Goal: Find specific page/section: Find specific page/section

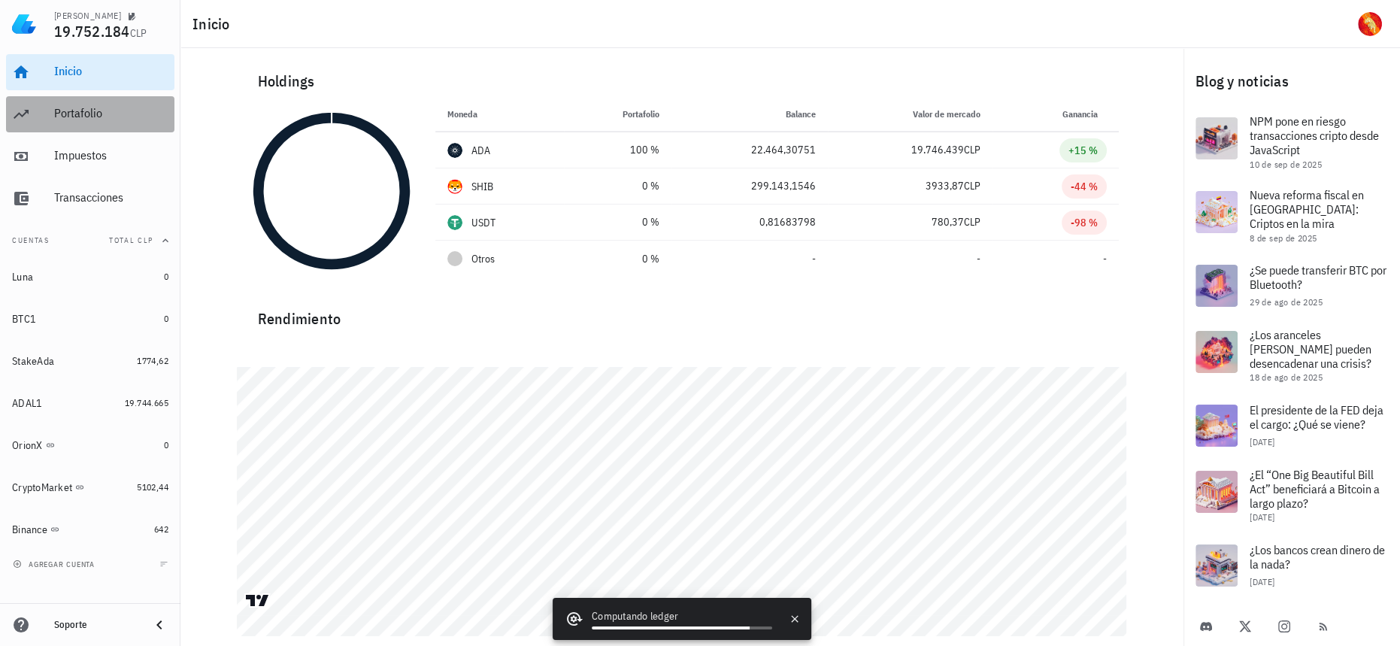
click at [130, 111] on div "Portafolio" at bounding box center [111, 113] width 114 height 14
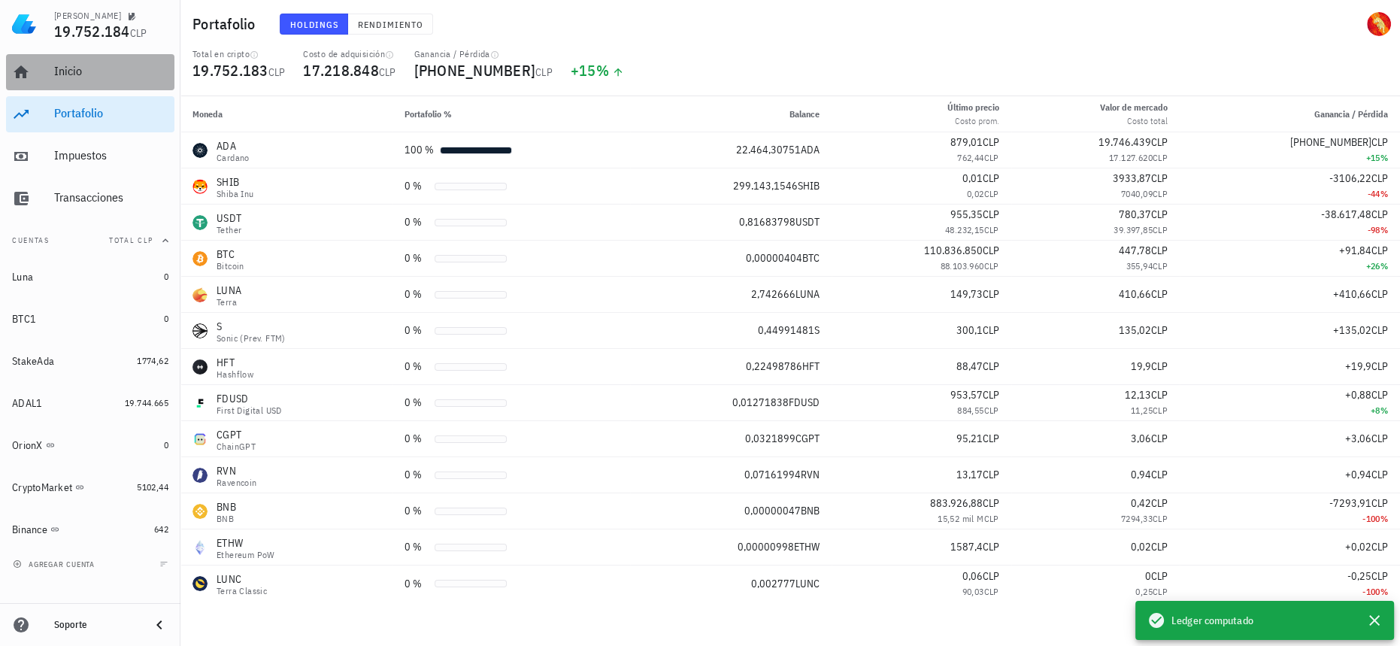
click at [110, 79] on div "Inicio" at bounding box center [111, 72] width 114 height 34
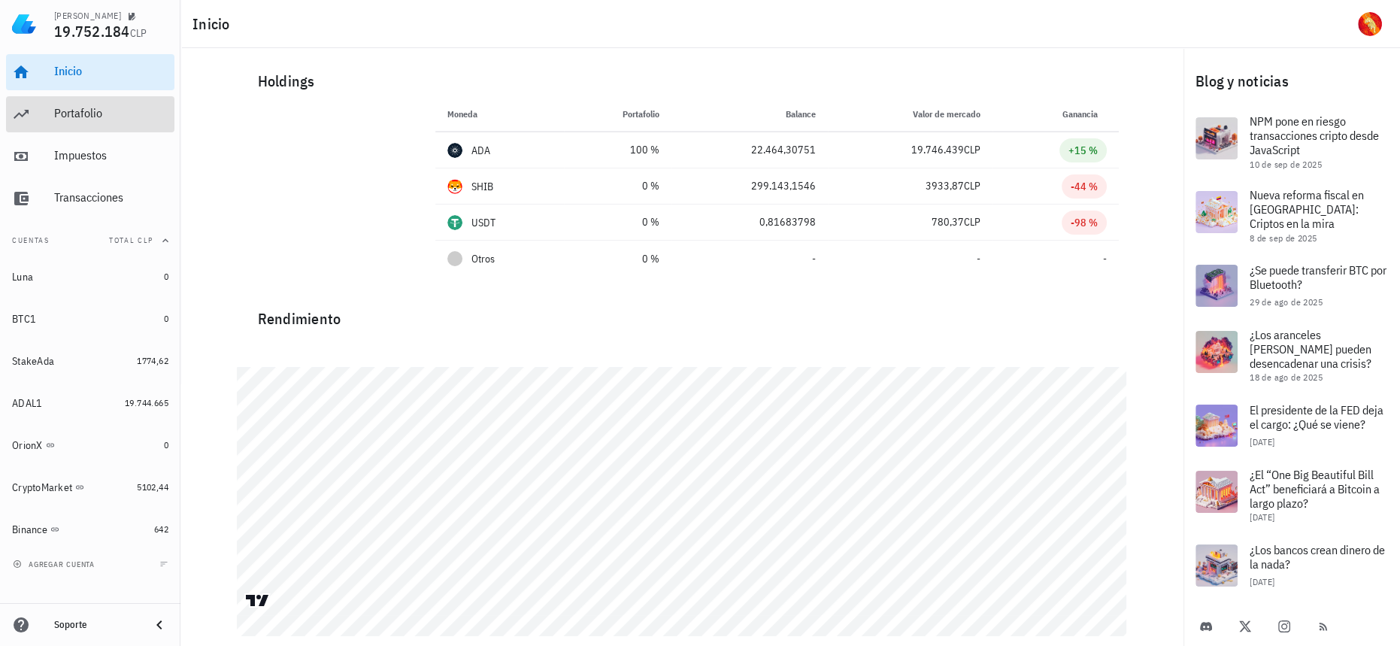
click at [84, 117] on div "Portafolio" at bounding box center [111, 113] width 114 height 14
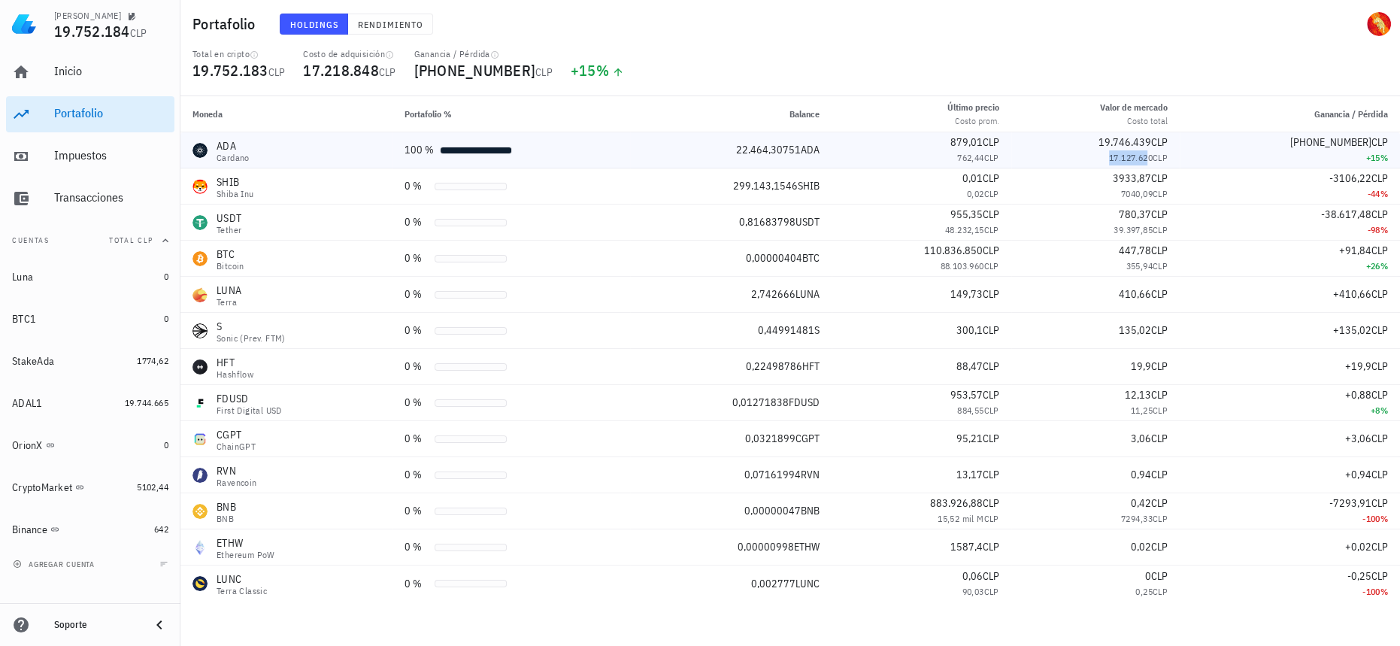
drag, startPoint x: 1110, startPoint y: 159, endPoint x: 1158, endPoint y: 158, distance: 48.1
click at [1158, 158] on div "17.127.620 CLP" at bounding box center [1095, 157] width 144 height 15
click at [1152, 158] on span "17.127.620" at bounding box center [1131, 157] width 44 height 11
